Goal: Task Accomplishment & Management: Manage account settings

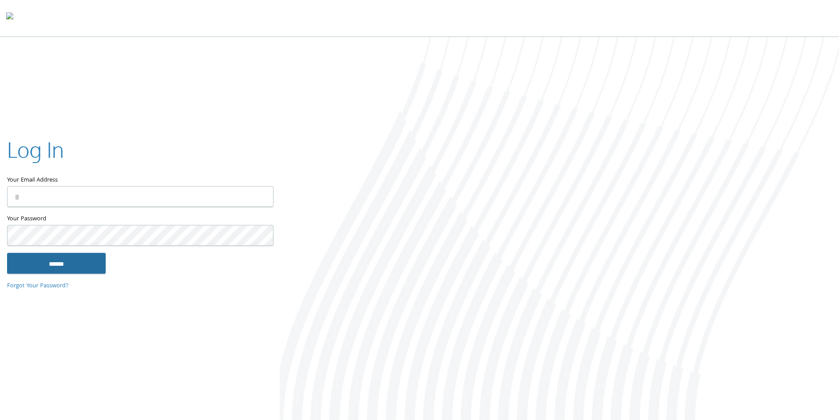
type input "**********"
click at [72, 260] on input "******" at bounding box center [56, 262] width 99 height 21
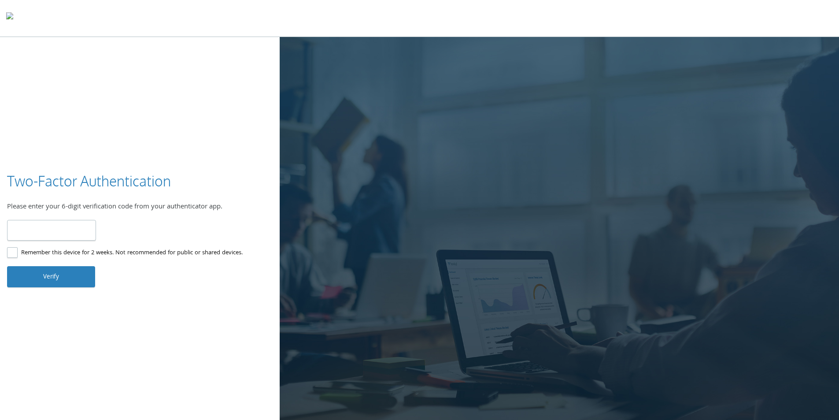
type input "******"
